Goal: Check status: Check status

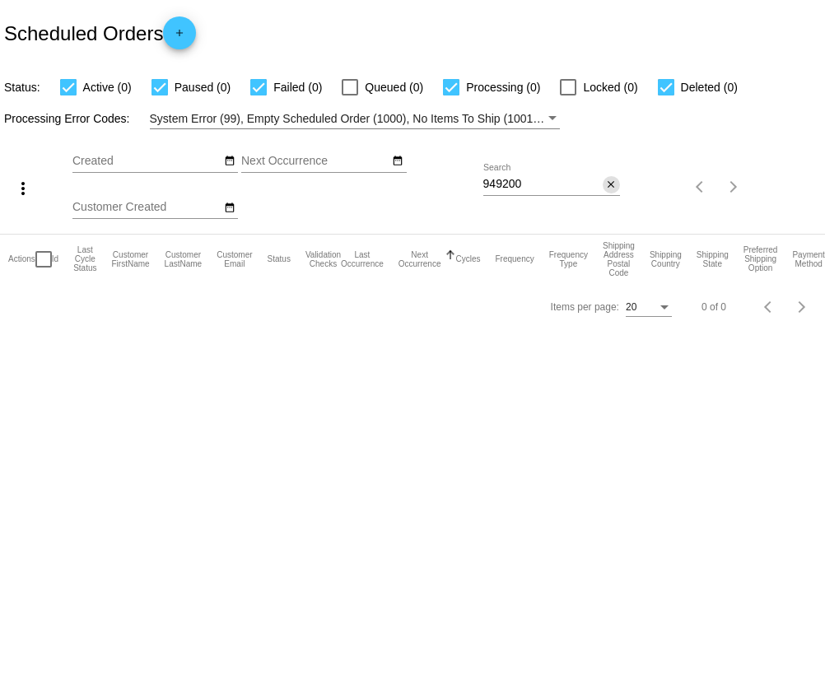
click at [609, 186] on mat-icon "close" at bounding box center [611, 185] width 12 height 13
click at [609, 186] on mat-icon "search" at bounding box center [610, 188] width 20 height 26
click at [592, 189] on input "Search" at bounding box center [551, 184] width 137 height 13
paste input "[EMAIL_ADDRESS][DOMAIN_NAME]"
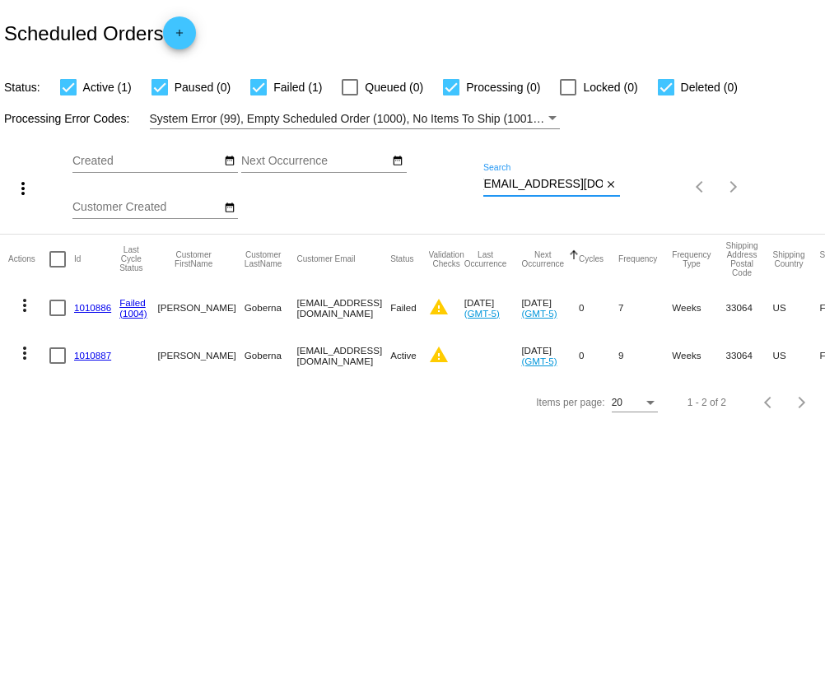
type input "[EMAIL_ADDRESS][DOMAIN_NAME]"
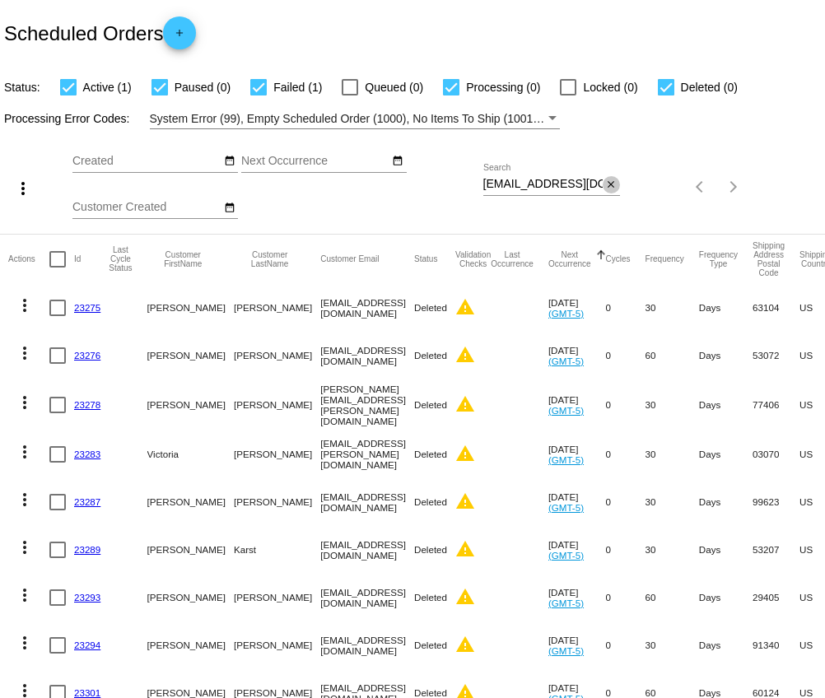
click at [614, 181] on mat-icon "close" at bounding box center [611, 185] width 12 height 13
click at [614, 181] on mat-icon "search" at bounding box center [610, 188] width 20 height 26
click at [605, 187] on app-dashboard-scheduled-orders "Scheduled Orders add Status: Active (1) Paused (0) Failed (1) Queued (0) Proces…" at bounding box center [412, 646] width 825 height 1292
paste input "[EMAIL_ADDRESS][DOMAIN_NAME]"
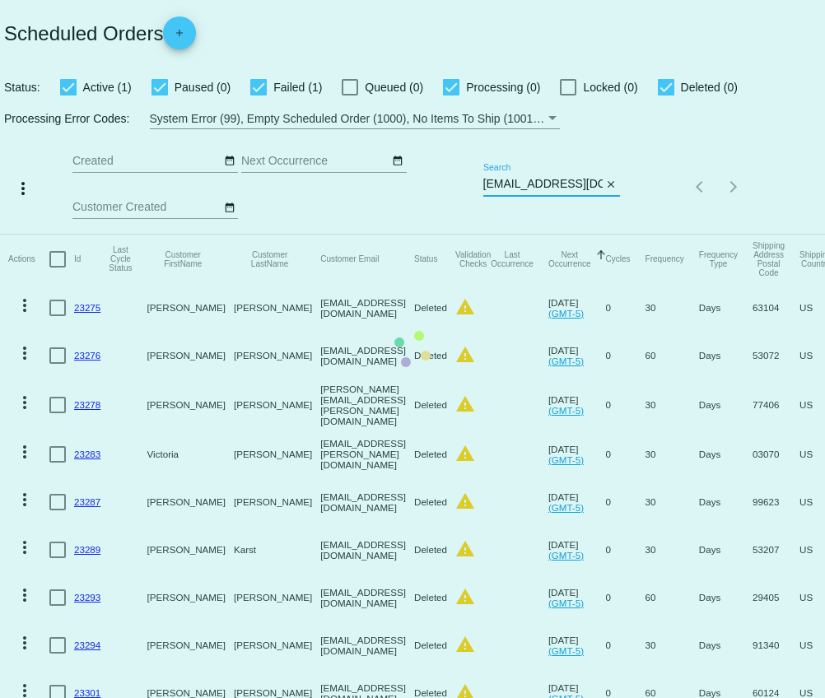
scroll to position [0, 2]
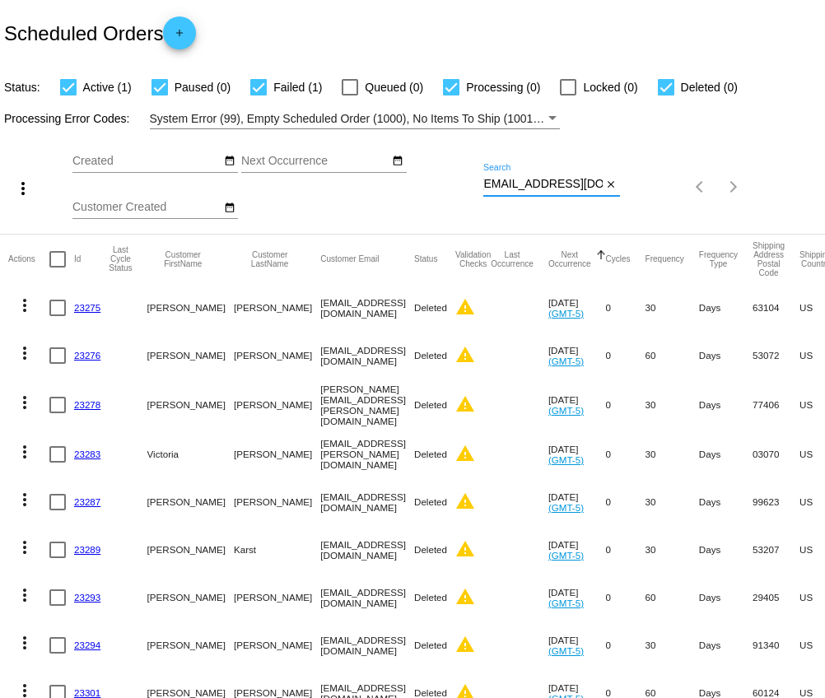
type input "[EMAIL_ADDRESS][DOMAIN_NAME]"
click at [613, 185] on mat-icon "close" at bounding box center [611, 185] width 12 height 13
click at [613, 185] on mat-icon "search" at bounding box center [610, 188] width 20 height 26
click at [608, 186] on input "Search" at bounding box center [551, 184] width 137 height 13
paste input "[EMAIL_ADDRESS][DOMAIN_NAME]"
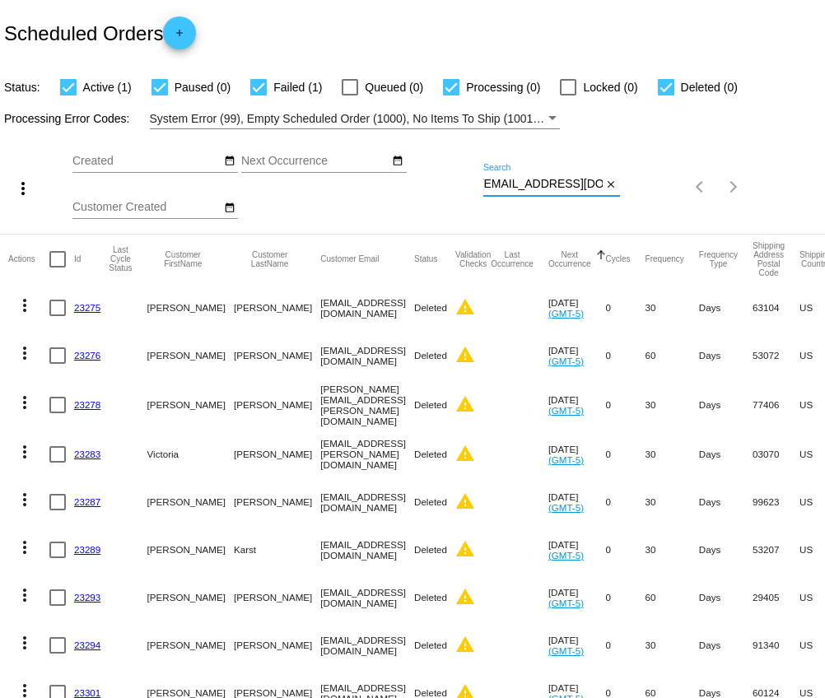
type input "[EMAIL_ADDRESS][DOMAIN_NAME]"
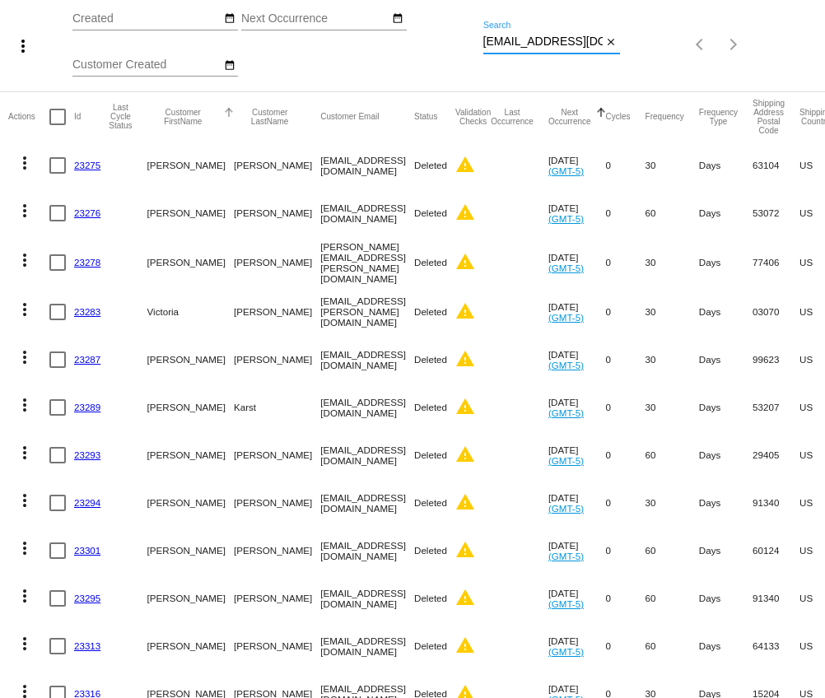
scroll to position [0, 0]
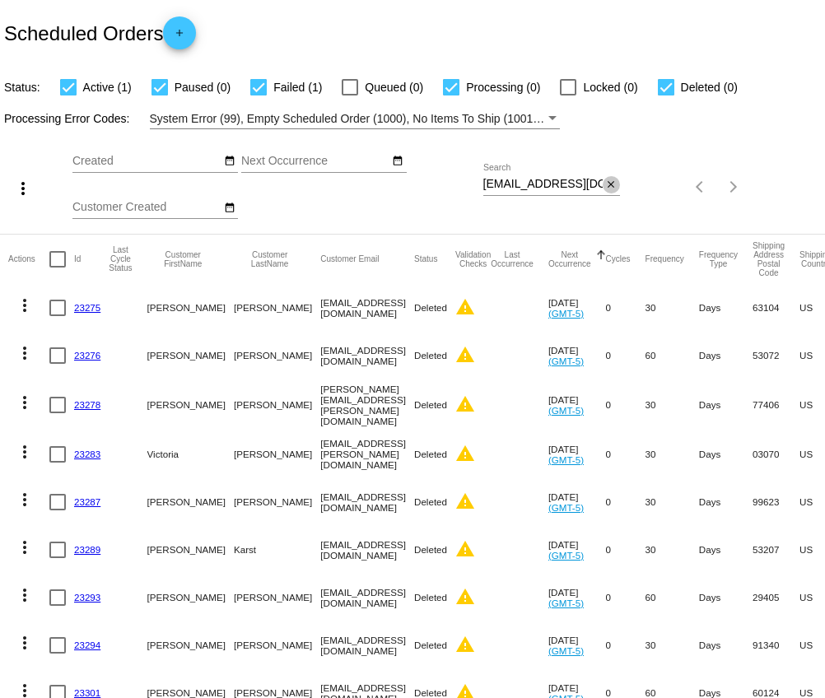
click at [610, 190] on mat-icon "close" at bounding box center [611, 185] width 12 height 13
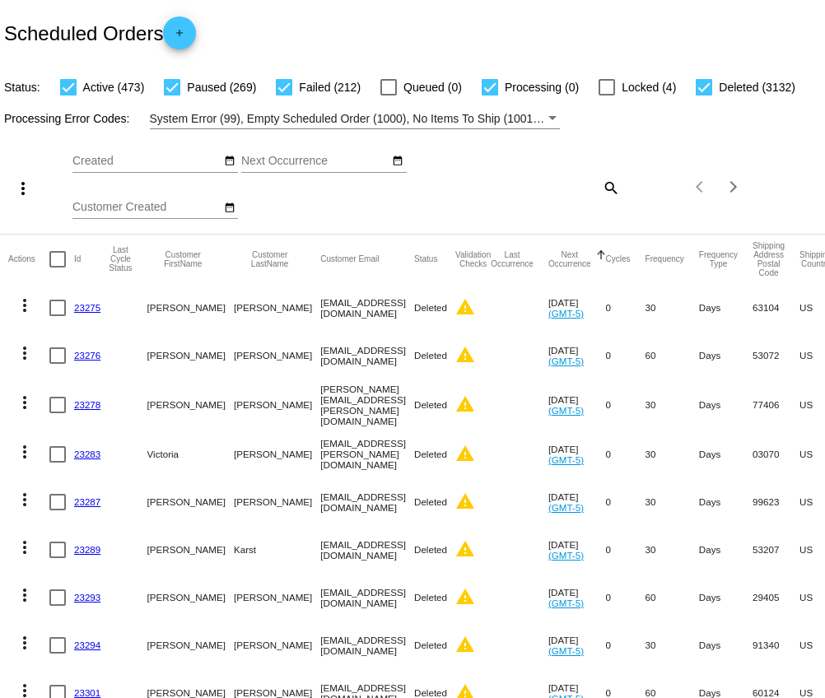
click at [609, 187] on mat-icon "search" at bounding box center [610, 188] width 20 height 26
click at [590, 185] on input "Search" at bounding box center [551, 184] width 137 height 13
paste input "[EMAIL_ADDRESS][DOMAIN_NAME]"
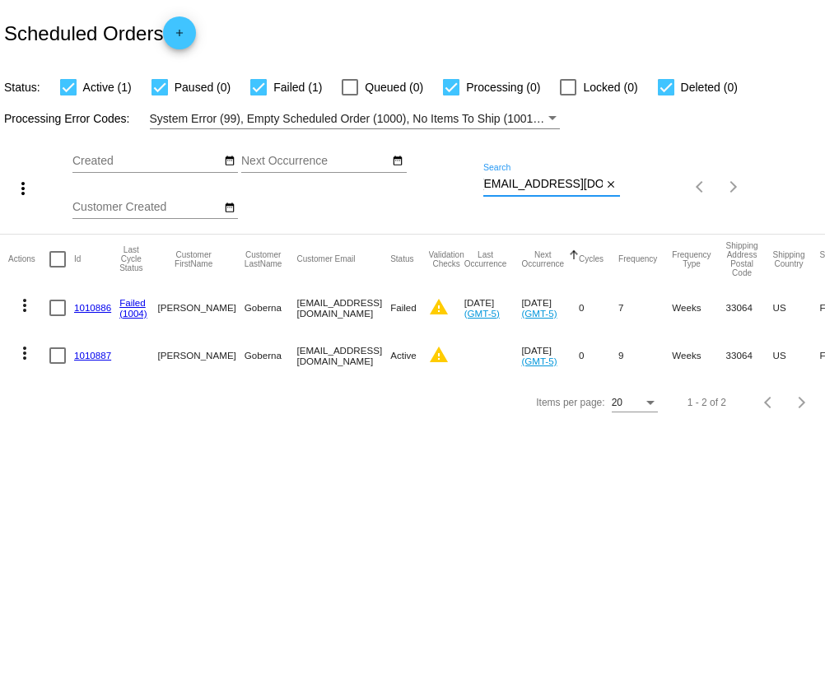
type input "[EMAIL_ADDRESS][DOMAIN_NAME]"
click at [25, 352] on mat-icon "more_vert" at bounding box center [25, 353] width 20 height 20
